Goal: Use online tool/utility: Use online tool/utility

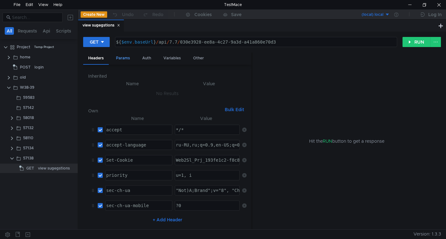
drag, startPoint x: 125, startPoint y: 58, endPoint x: 122, endPoint y: 61, distance: 4.7
click at [125, 58] on div "Params" at bounding box center [123, 58] width 24 height 12
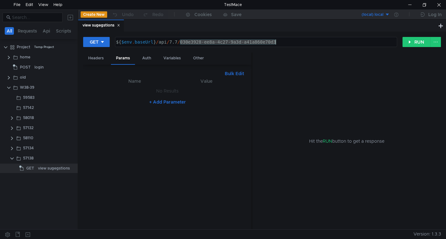
drag, startPoint x: 180, startPoint y: 43, endPoint x: 332, endPoint y: 23, distance: 153.3
click at [332, 23] on nz-tabset "view sugegstions GET ${$env.baseUrl}/api/7.7/030e3928-ee8a-4c27-9a3d-a41a860e70…" at bounding box center [262, 125] width 368 height 210
paste textarea "suggestions"
paste textarea "28b0c8b5-2098-402f-9440-cf134c4127b4"
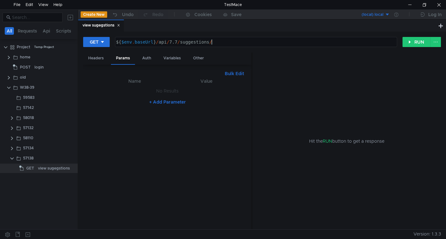
type textarea "${$env.baseUrl}/api/7.7/suggestions/28b0c8b5-2098-402f-9440-cf134c4127b4"
click at [412, 39] on button "RUN" at bounding box center [416, 42] width 28 height 10
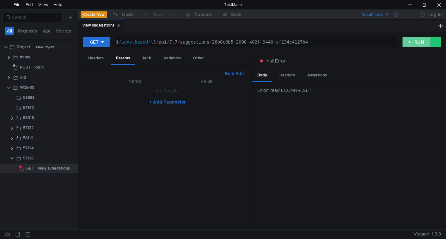
click at [417, 44] on button "RUN" at bounding box center [416, 42] width 28 height 10
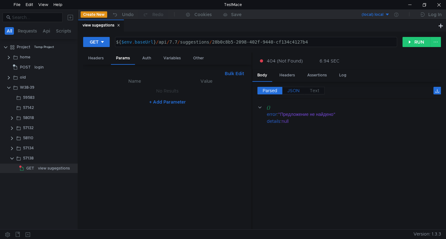
click at [287, 89] on label "JSON" at bounding box center [293, 91] width 22 height 8
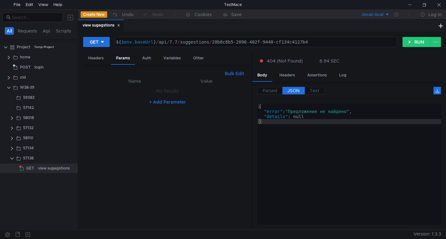
scroll to position [0, 6]
